Goal: Task Accomplishment & Management: Use online tool/utility

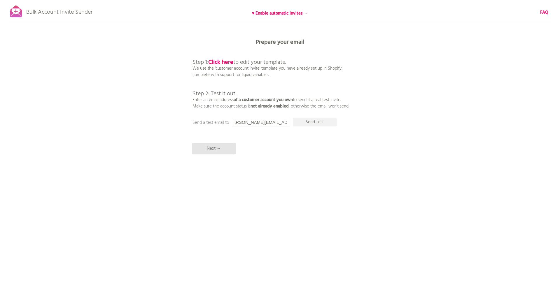
scroll to position [0, 6]
drag, startPoint x: 231, startPoint y: 71, endPoint x: 229, endPoint y: 65, distance: 6.5
click at [231, 71] on p "Step 1: Click here to edit your template. We use the 'customer account invite' …" at bounding box center [270, 78] width 157 height 63
click at [222, 63] on b "Click here" at bounding box center [220, 62] width 25 height 9
click at [225, 148] on p "Next →" at bounding box center [214, 149] width 44 height 12
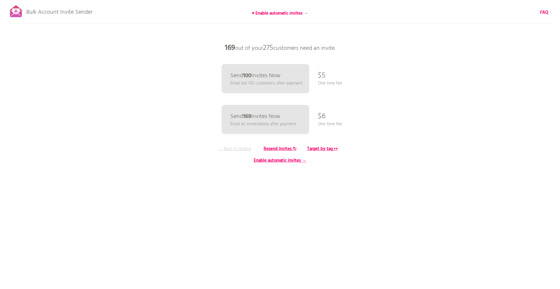
click at [239, 150] on p "← Back to testing" at bounding box center [235, 149] width 44 height 6
